Goal: Information Seeking & Learning: Learn about a topic

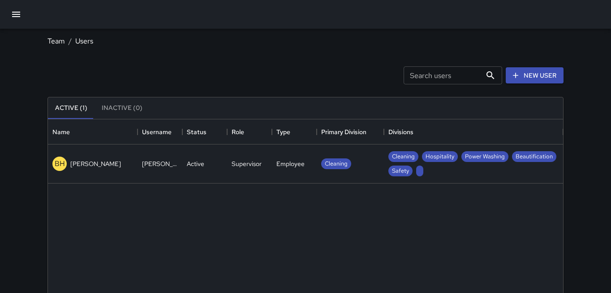
scroll to position [403, 515]
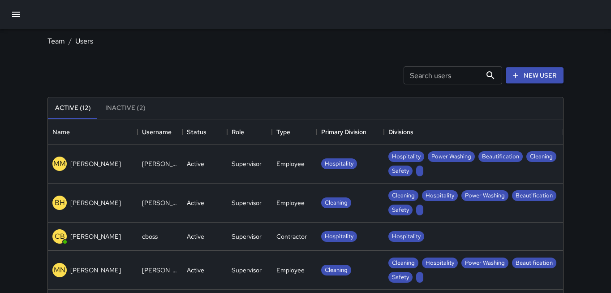
click at [18, 15] on icon "button" at bounding box center [16, 14] width 11 height 11
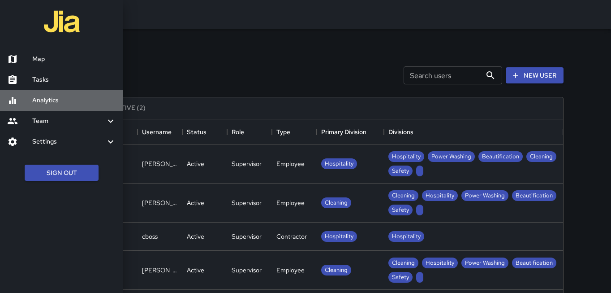
click at [38, 96] on h6 "Analytics" at bounding box center [74, 100] width 84 height 10
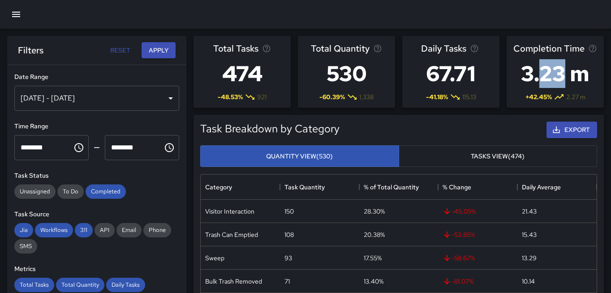
drag, startPoint x: 560, startPoint y: 77, endPoint x: 536, endPoint y: 78, distance: 24.2
click at [538, 78] on h3 "3.23 m" at bounding box center [555, 74] width 84 height 36
drag, startPoint x: 526, startPoint y: 80, endPoint x: 583, endPoint y: 80, distance: 56.4
click at [583, 80] on h3 "3.23 m" at bounding box center [555, 74] width 84 height 36
drag, startPoint x: 471, startPoint y: 73, endPoint x: 440, endPoint y: 75, distance: 30.6
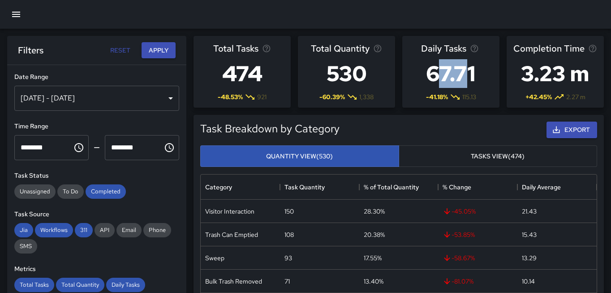
click at [438, 73] on h3 "67.71" at bounding box center [451, 74] width 60 height 36
click at [465, 83] on h3 "67.71" at bounding box center [451, 74] width 60 height 36
